Goal: Information Seeking & Learning: Learn about a topic

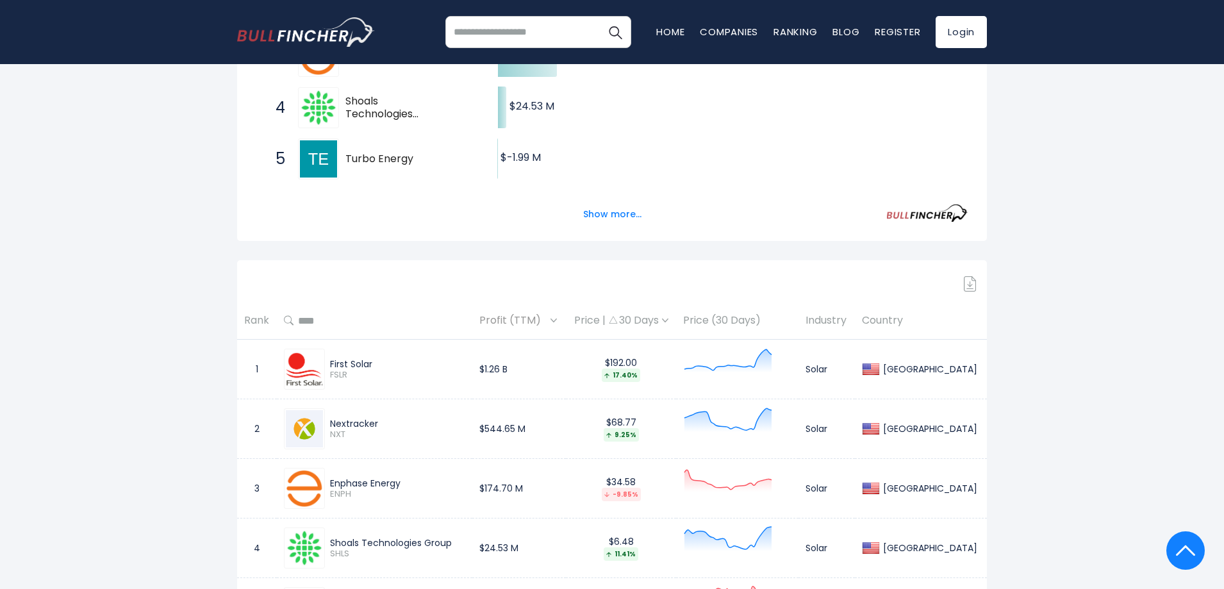
scroll to position [299, 0]
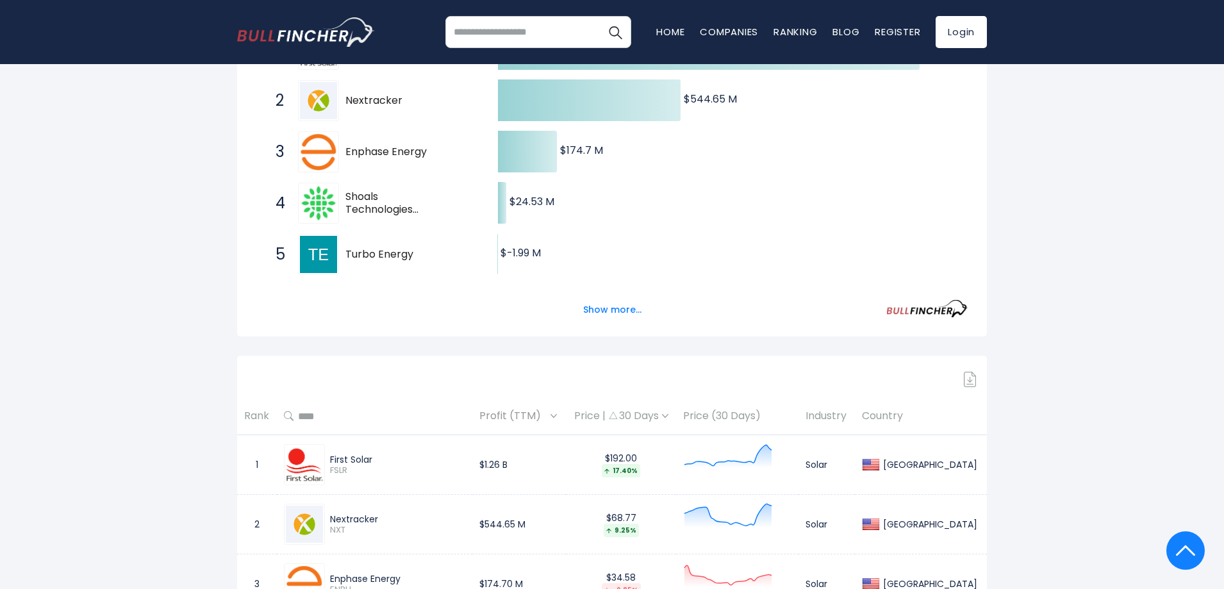
click at [913, 417] on th "Country" at bounding box center [921, 416] width 132 height 38
click at [917, 413] on th "Country" at bounding box center [921, 416] width 132 height 38
click at [664, 414] on div "Price | 30 Days" at bounding box center [621, 415] width 96 height 13
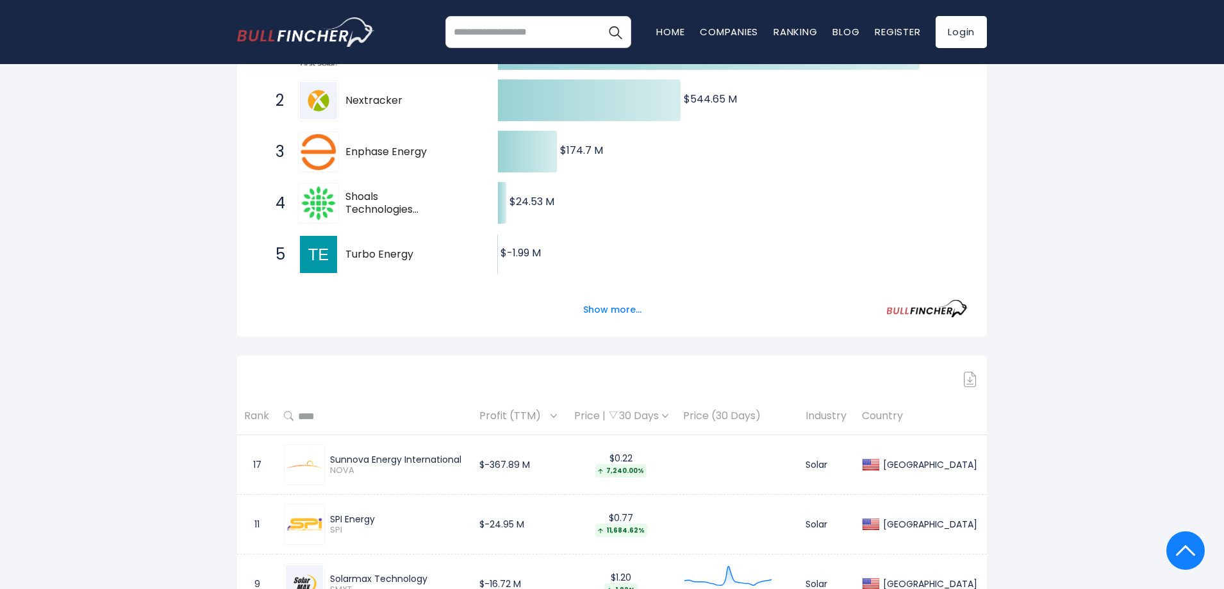
click at [664, 414] on div "Price | 30 Days" at bounding box center [621, 415] width 96 height 13
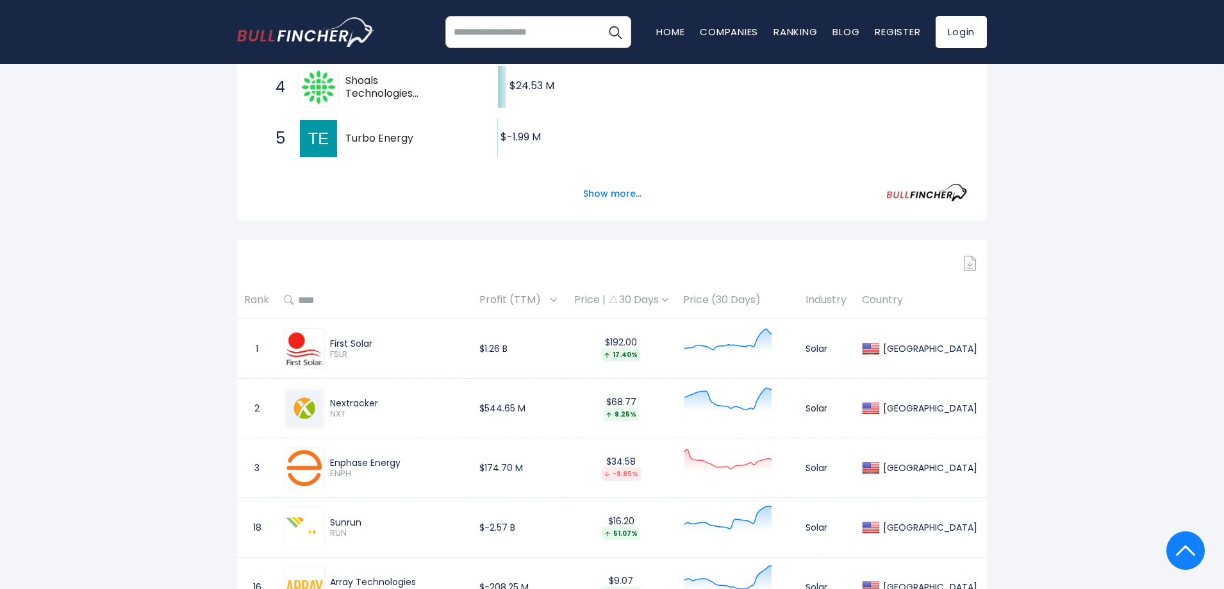
scroll to position [427, 0]
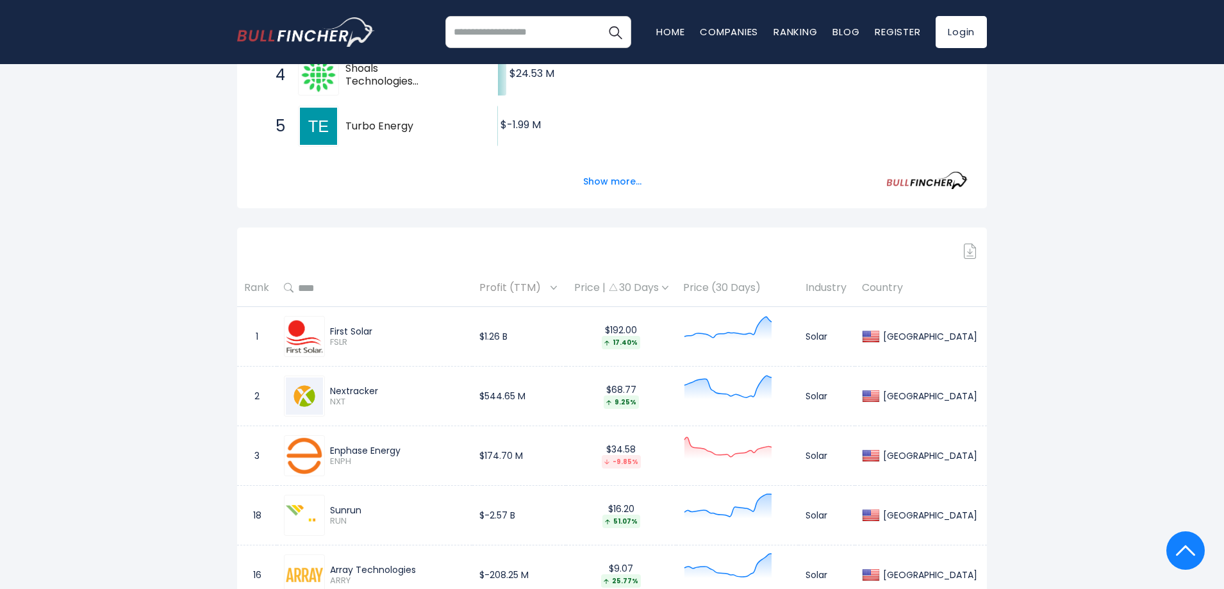
click at [511, 290] on span "Profit (TTM)" at bounding box center [513, 288] width 68 height 20
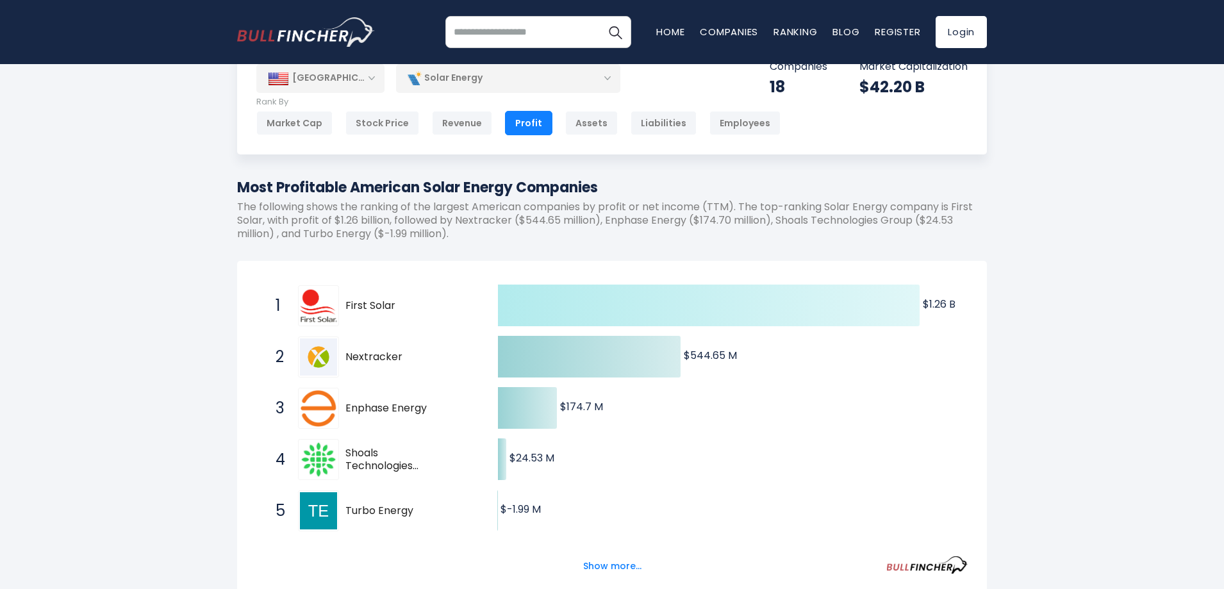
scroll to position [0, 0]
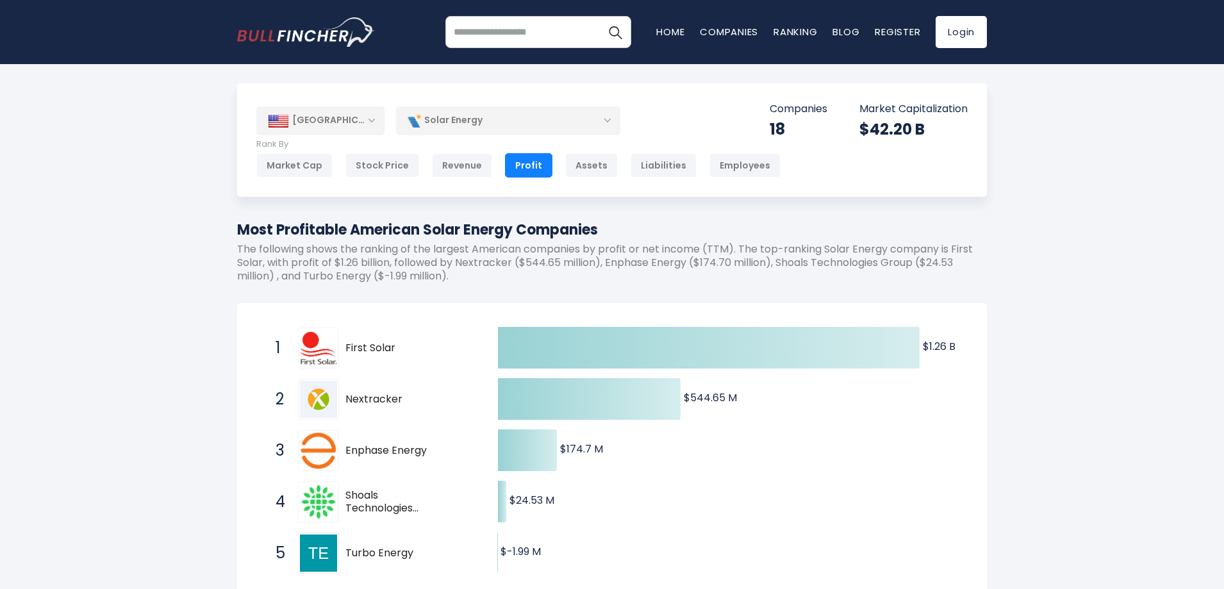
click at [353, 109] on div "[GEOGRAPHIC_DATA]" at bounding box center [320, 120] width 128 height 28
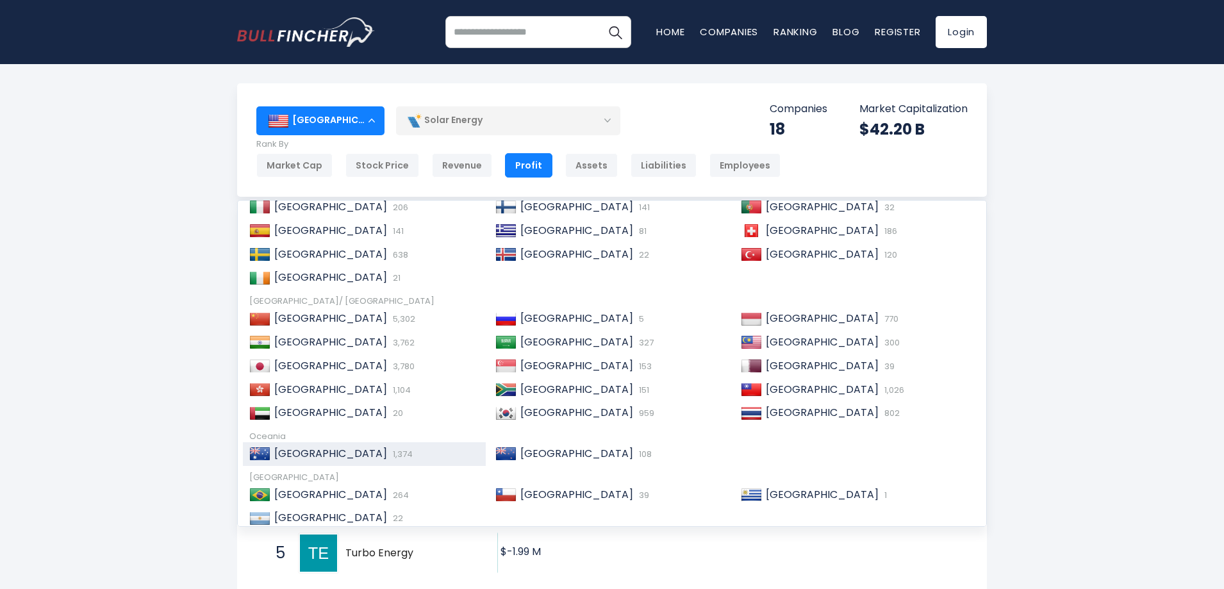
scroll to position [192, 0]
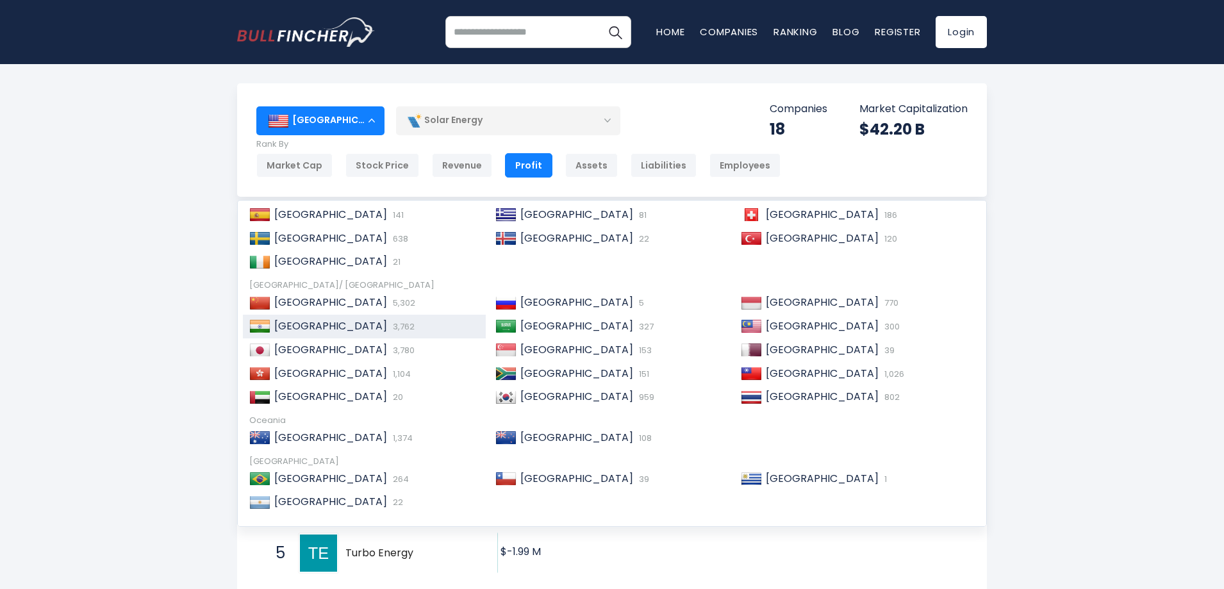
click at [288, 322] on span "[GEOGRAPHIC_DATA]" at bounding box center [330, 325] width 113 height 15
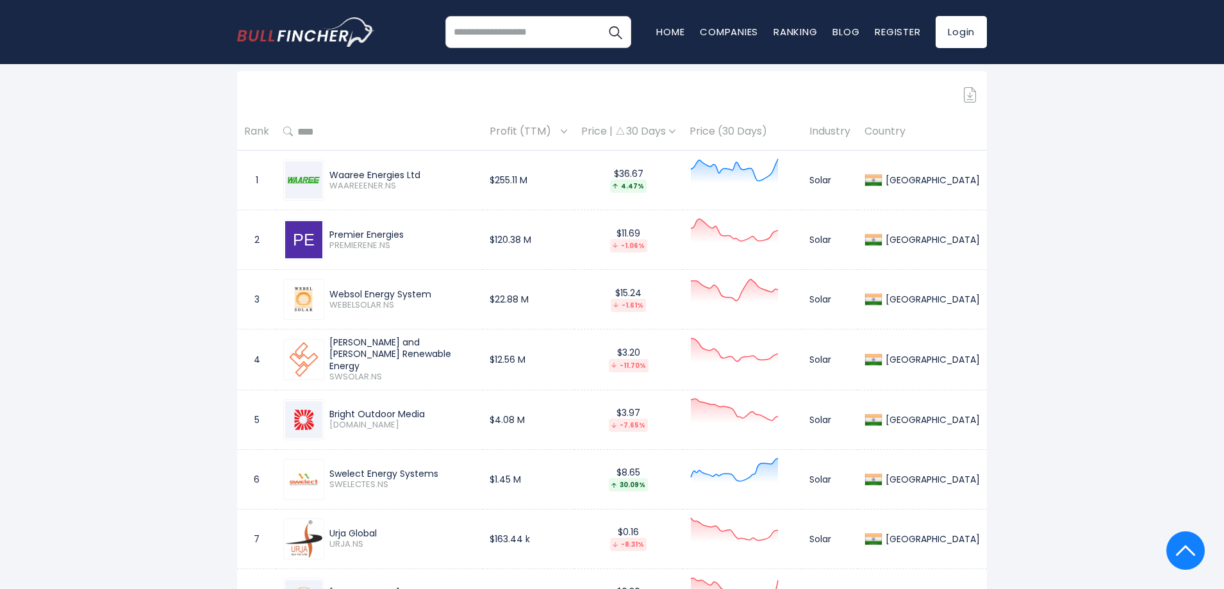
scroll to position [577, 0]
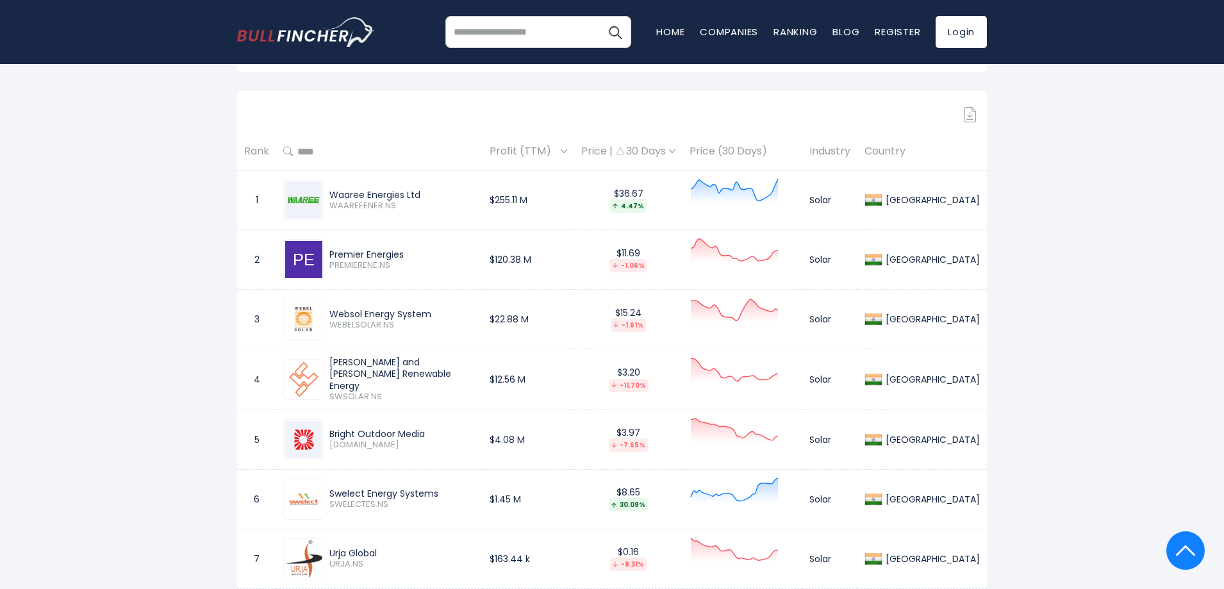
click at [567, 148] on div "Profit (TTM)" at bounding box center [528, 152] width 78 height 20
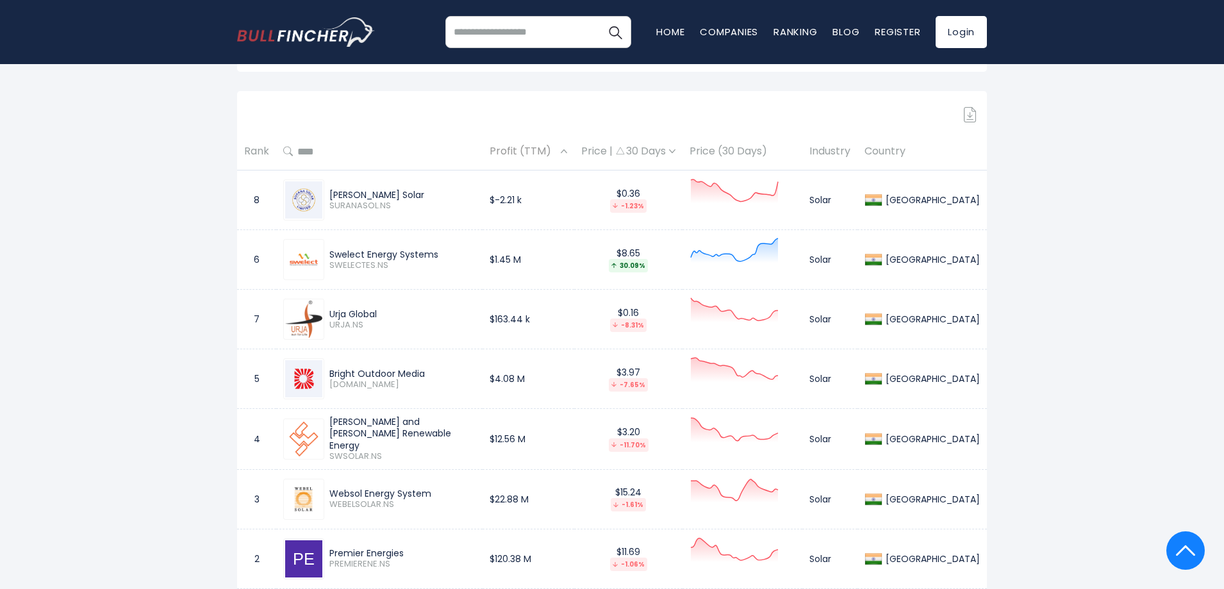
click at [557, 147] on span "Profit (TTM)" at bounding box center [523, 152] width 68 height 20
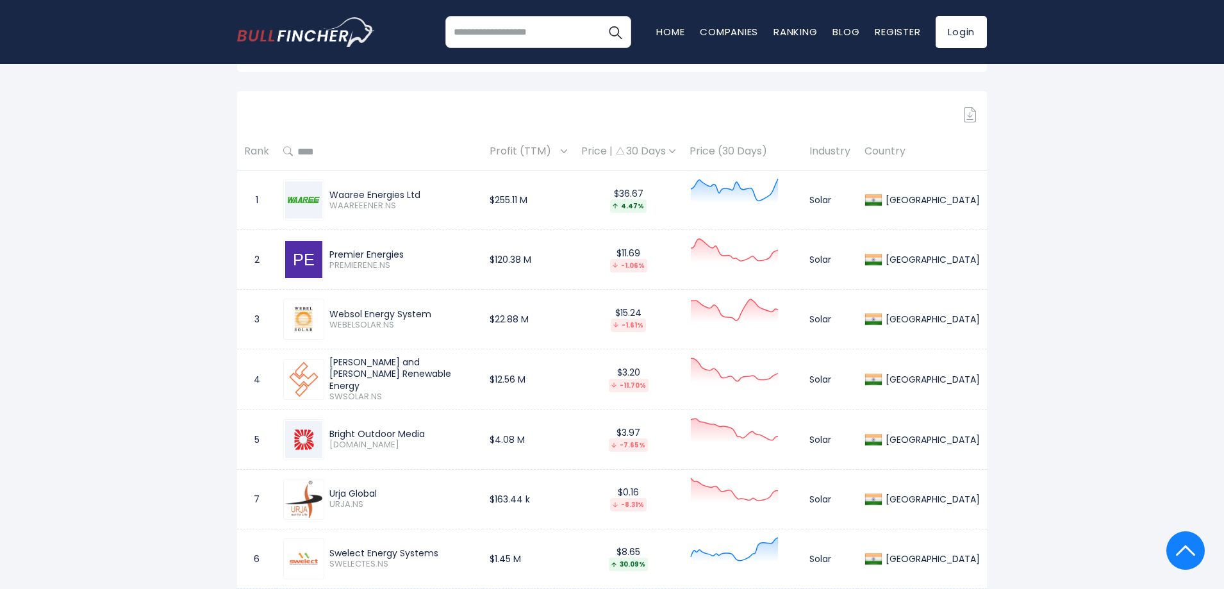
click at [557, 147] on span "Profit (TTM)" at bounding box center [523, 152] width 68 height 20
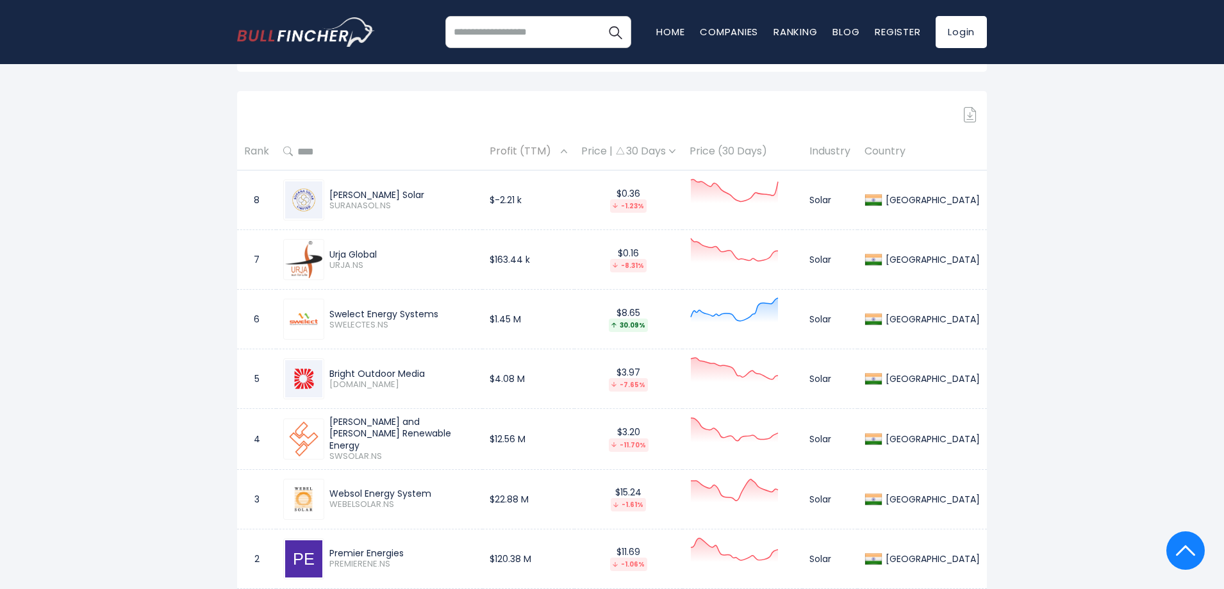
click at [557, 147] on span "Profit (TTM)" at bounding box center [523, 152] width 68 height 20
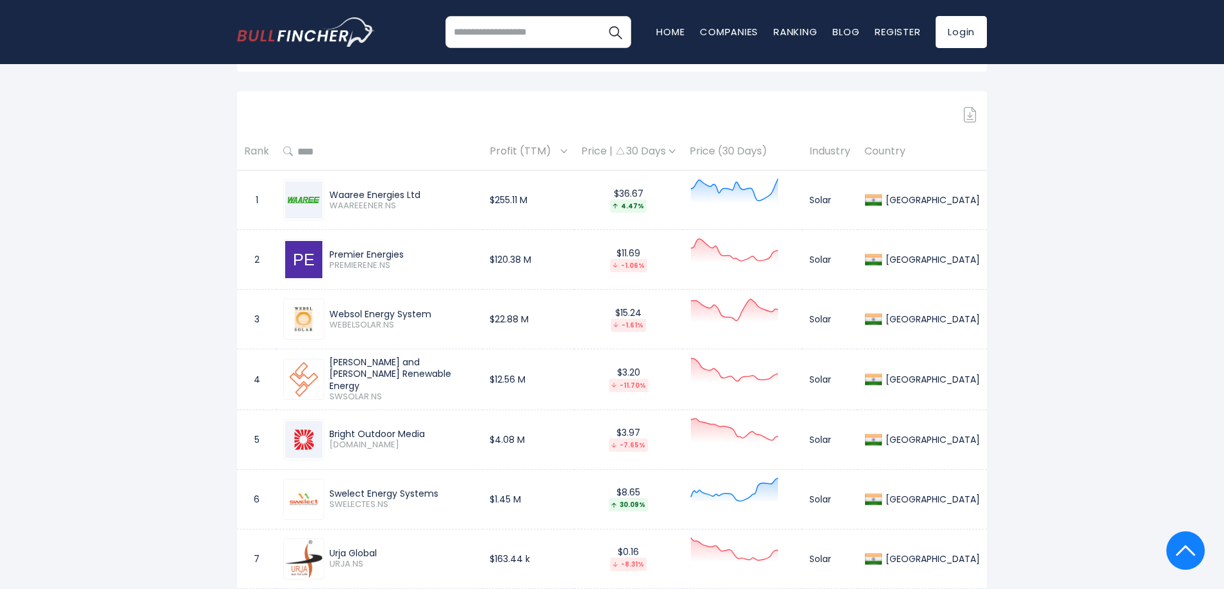
click at [557, 147] on span "Profit (TTM)" at bounding box center [523, 152] width 68 height 20
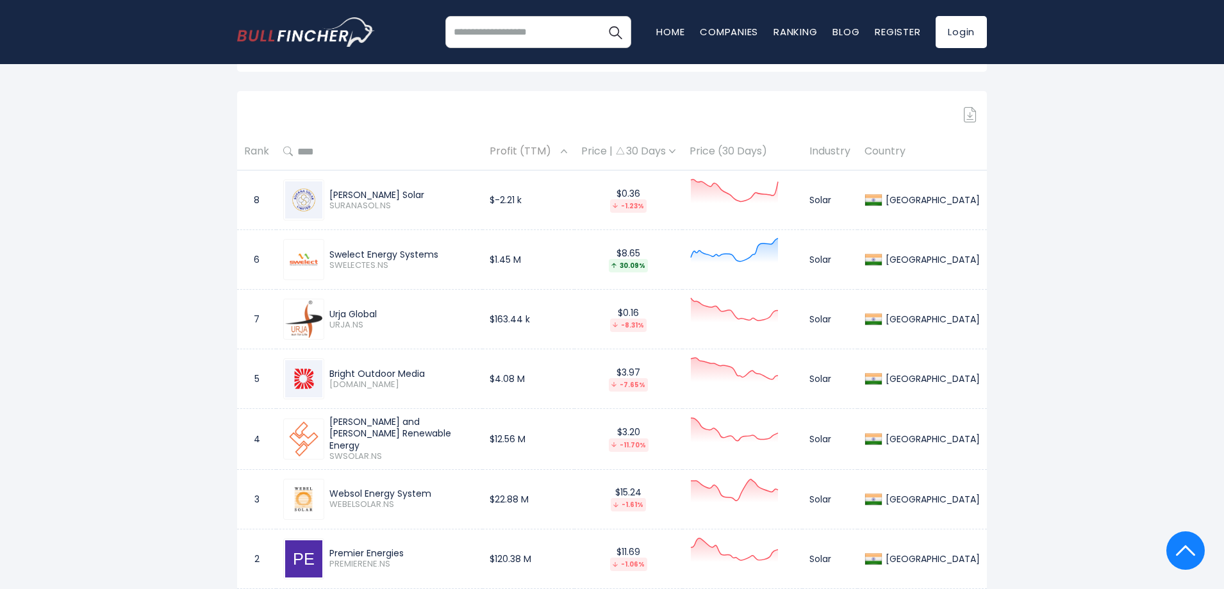
click at [557, 147] on span "Profit (TTM)" at bounding box center [523, 152] width 68 height 20
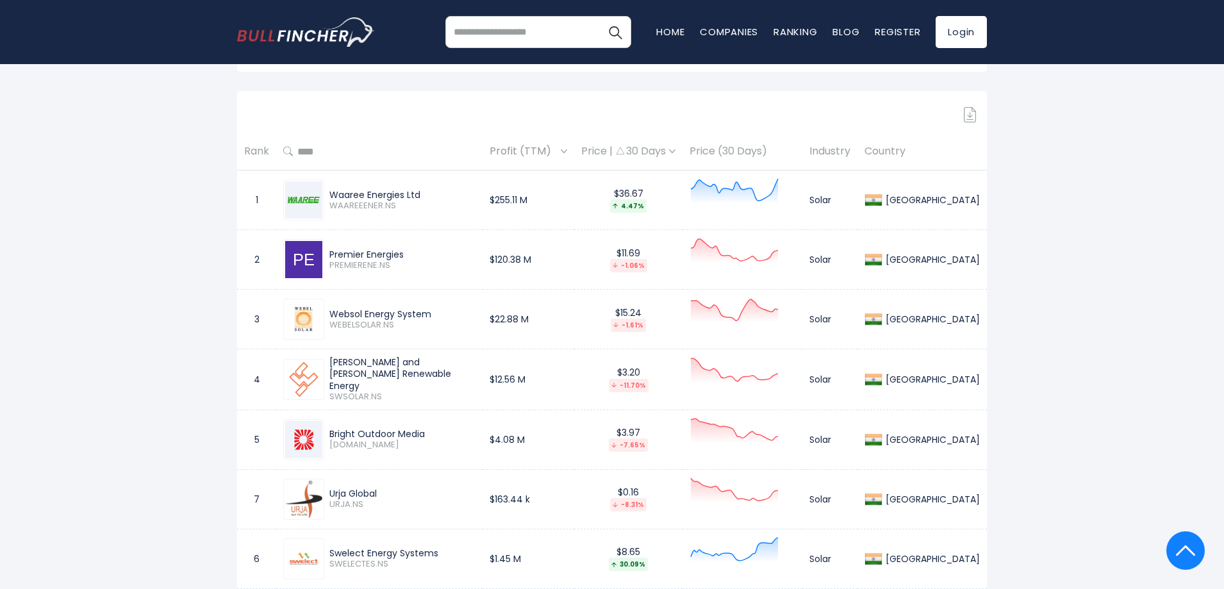
click at [557, 147] on span "Profit (TTM)" at bounding box center [523, 152] width 68 height 20
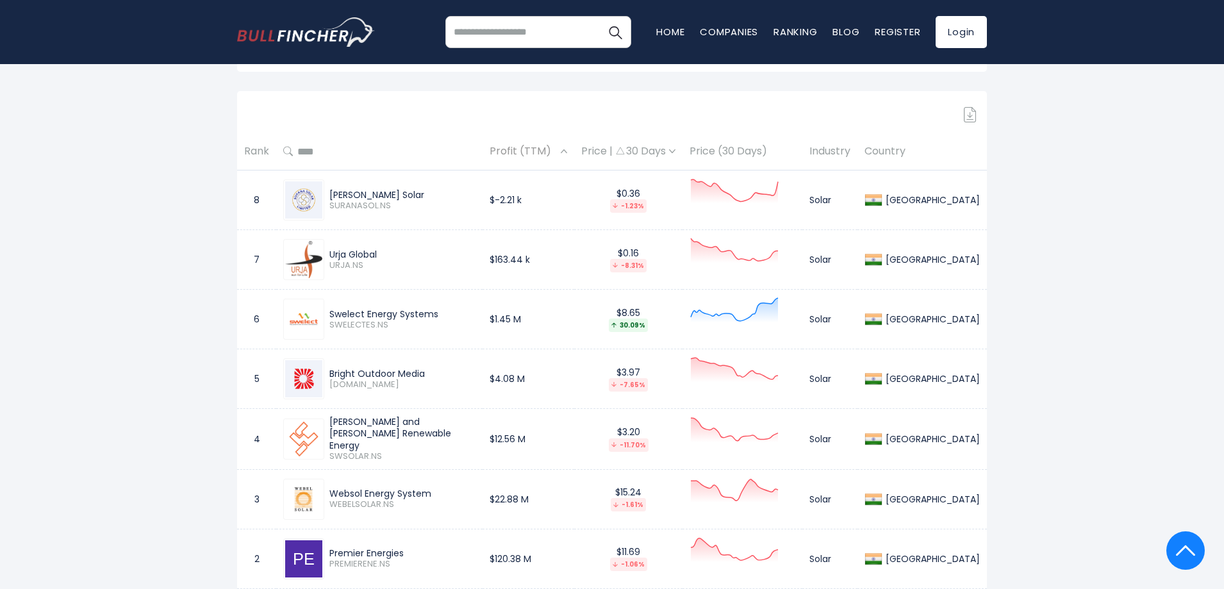
click at [557, 149] on span "Profit (TTM)" at bounding box center [523, 152] width 68 height 20
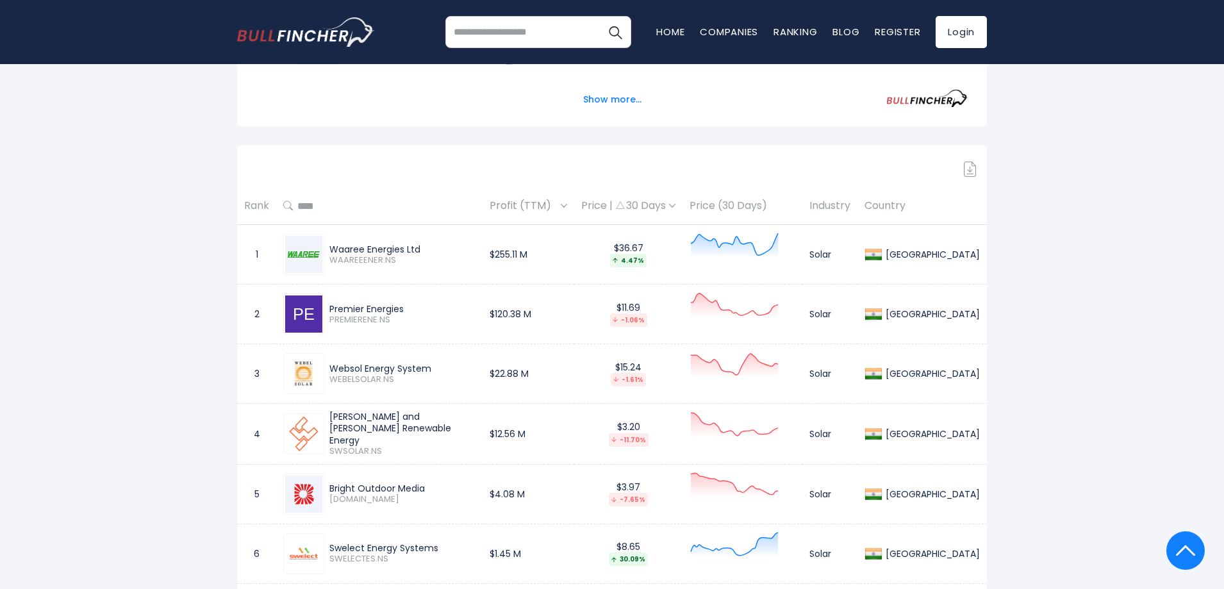
scroll to position [513, 0]
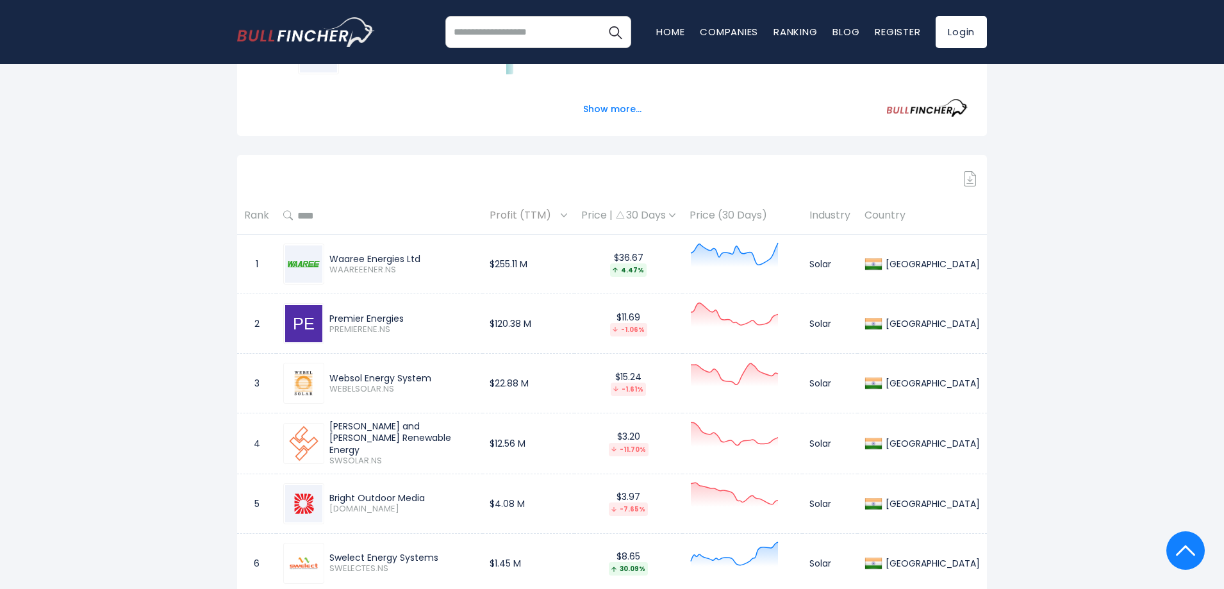
click at [650, 213] on div "Price | 30 Days" at bounding box center [628, 215] width 94 height 13
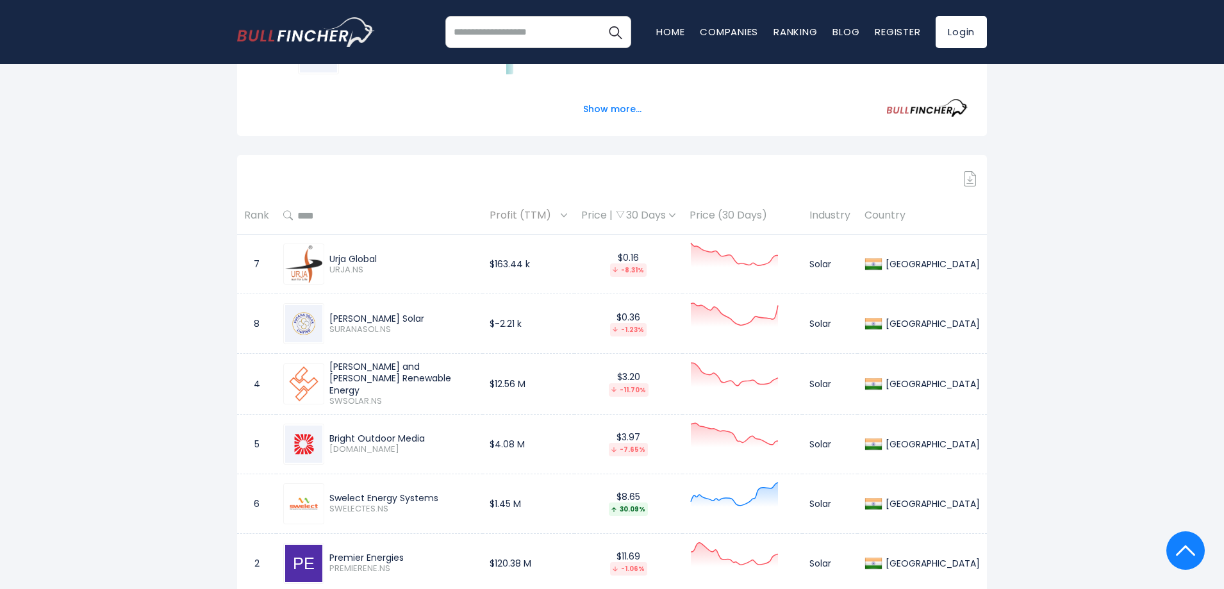
click at [650, 212] on div "Price | 30 Days" at bounding box center [628, 215] width 94 height 13
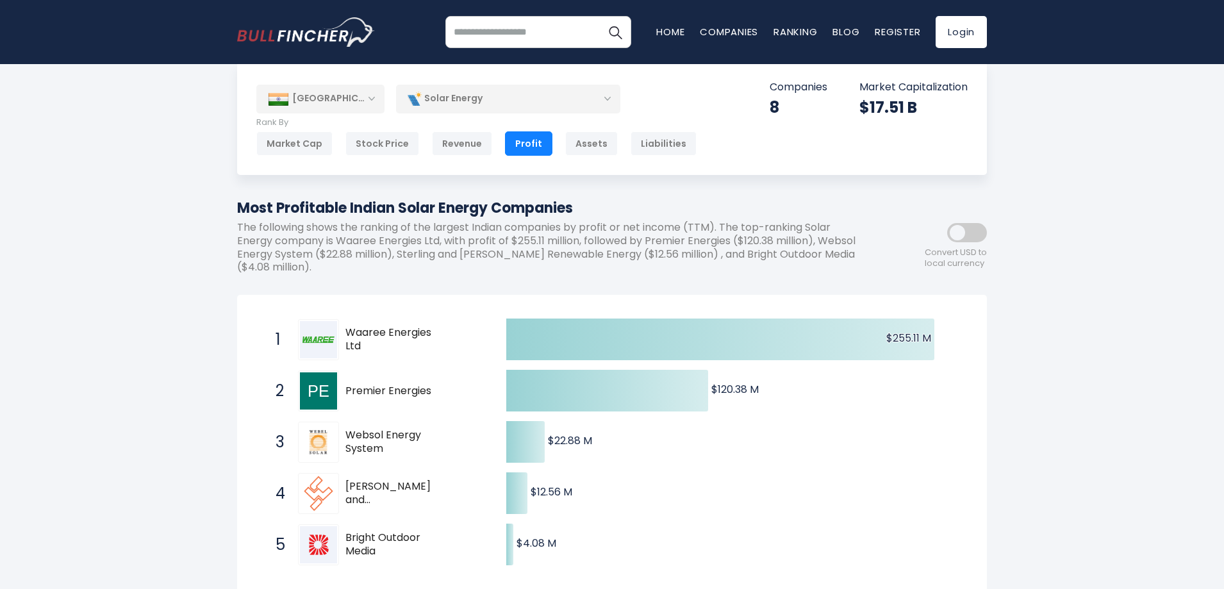
scroll to position [0, 0]
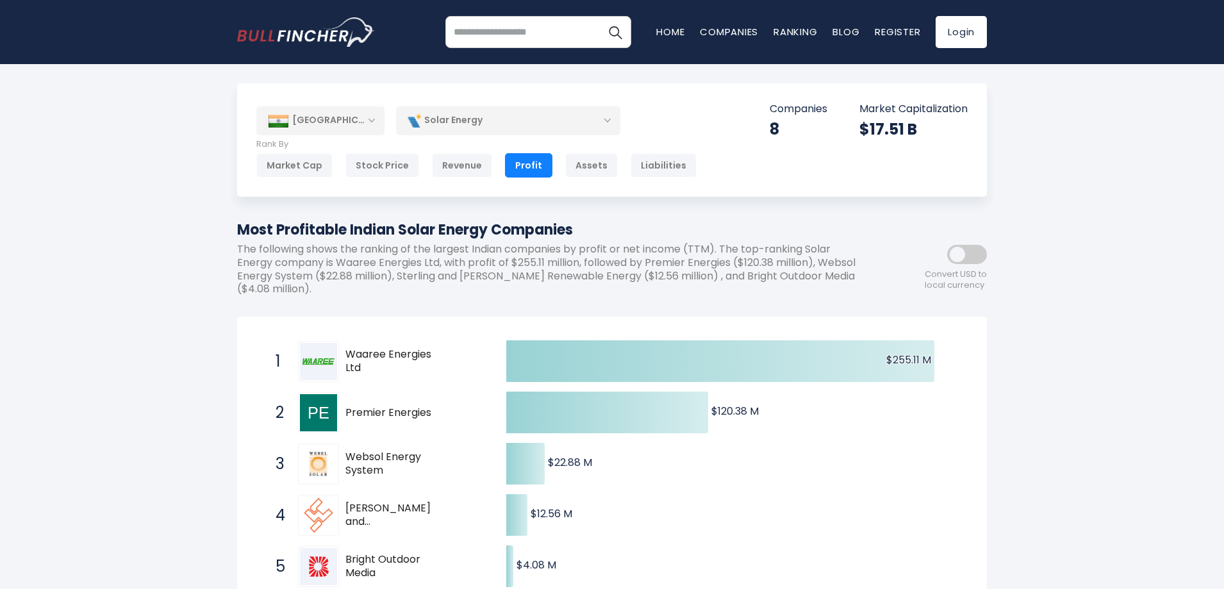
click at [969, 253] on span at bounding box center [967, 254] width 40 height 19
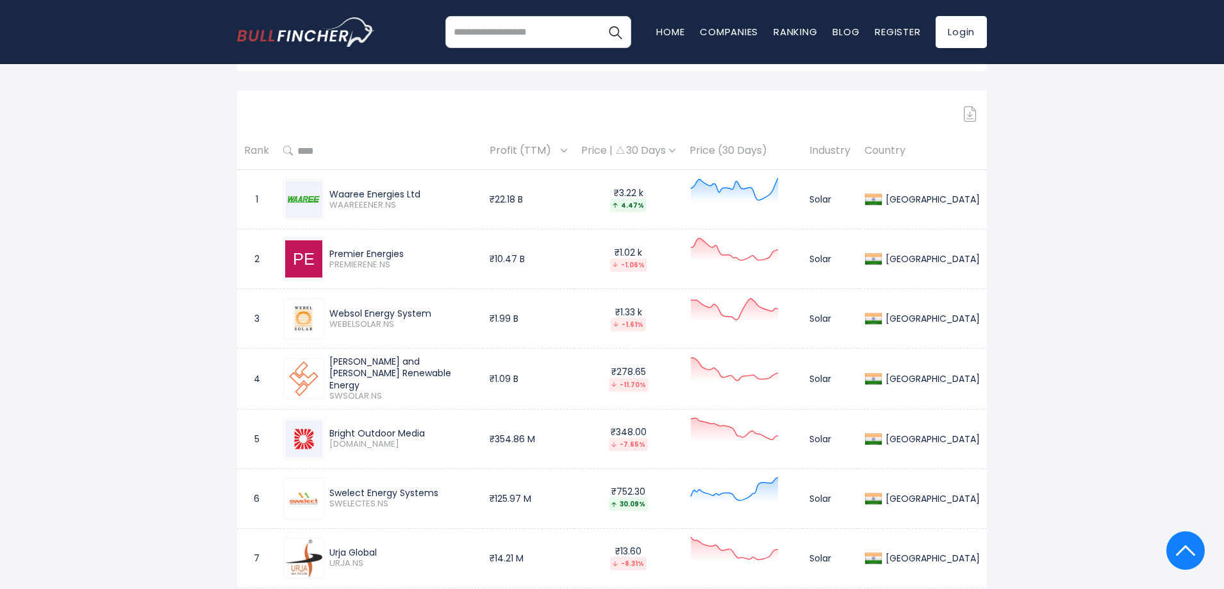
scroll to position [577, 0]
click at [557, 155] on span "Profit (TTM)" at bounding box center [523, 152] width 68 height 20
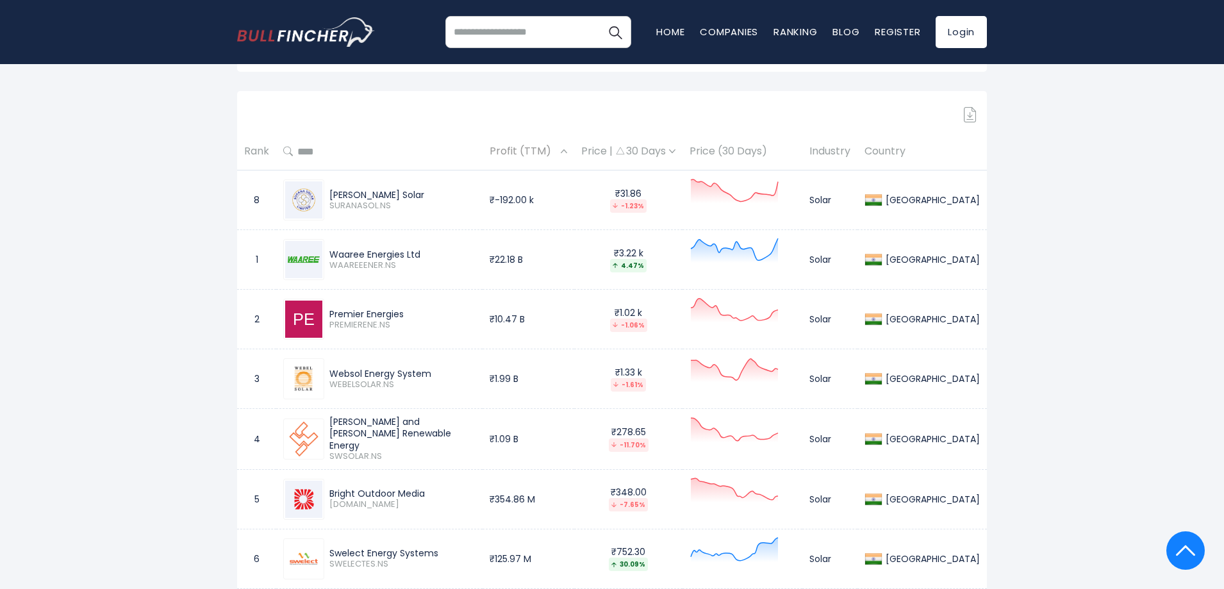
click at [557, 155] on span "Profit (TTM)" at bounding box center [523, 152] width 68 height 20
click at [567, 147] on div "Profit (TTM)" at bounding box center [528, 152] width 78 height 20
click at [567, 149] on div "Profit (TTM)" at bounding box center [528, 152] width 78 height 20
click at [567, 150] on img at bounding box center [564, 151] width 6 height 4
click at [557, 144] on span "Profit (TTM)" at bounding box center [523, 152] width 68 height 20
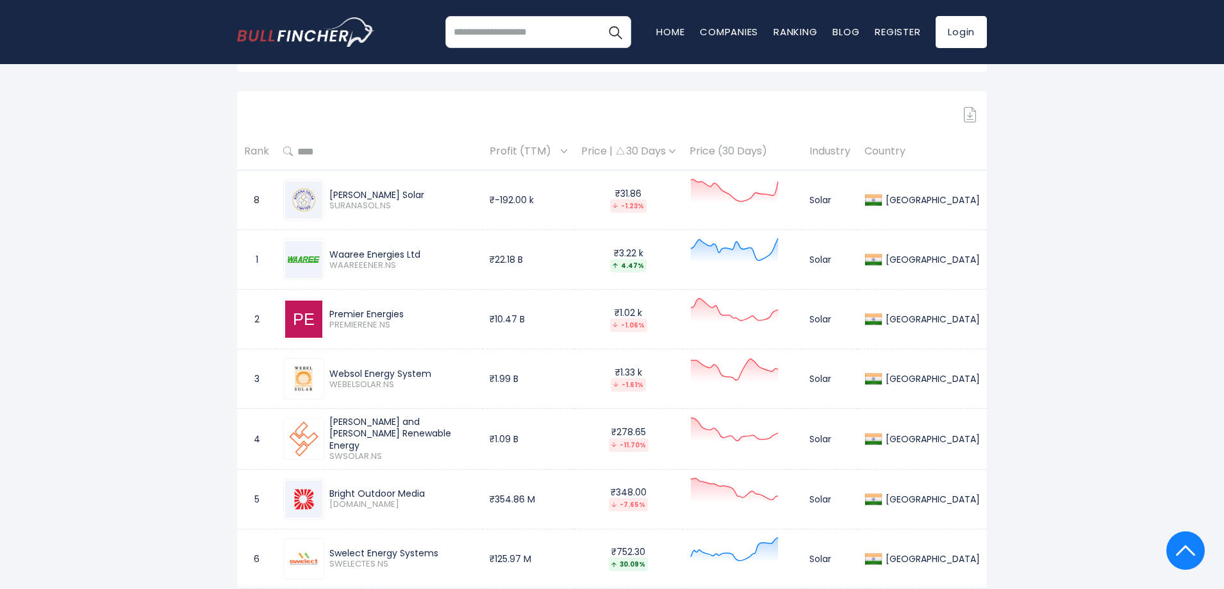
click at [567, 149] on img at bounding box center [564, 151] width 6 height 4
click at [557, 144] on span "Profit (TTM)" at bounding box center [523, 152] width 68 height 20
click at [566, 204] on td "₹-192.00 k" at bounding box center [528, 200] width 92 height 60
click at [626, 251] on td "₹3.22 k 4.47%" at bounding box center [628, 260] width 108 height 60
click at [310, 256] on img at bounding box center [303, 259] width 37 height 37
